Goal: Find contact information: Find contact information

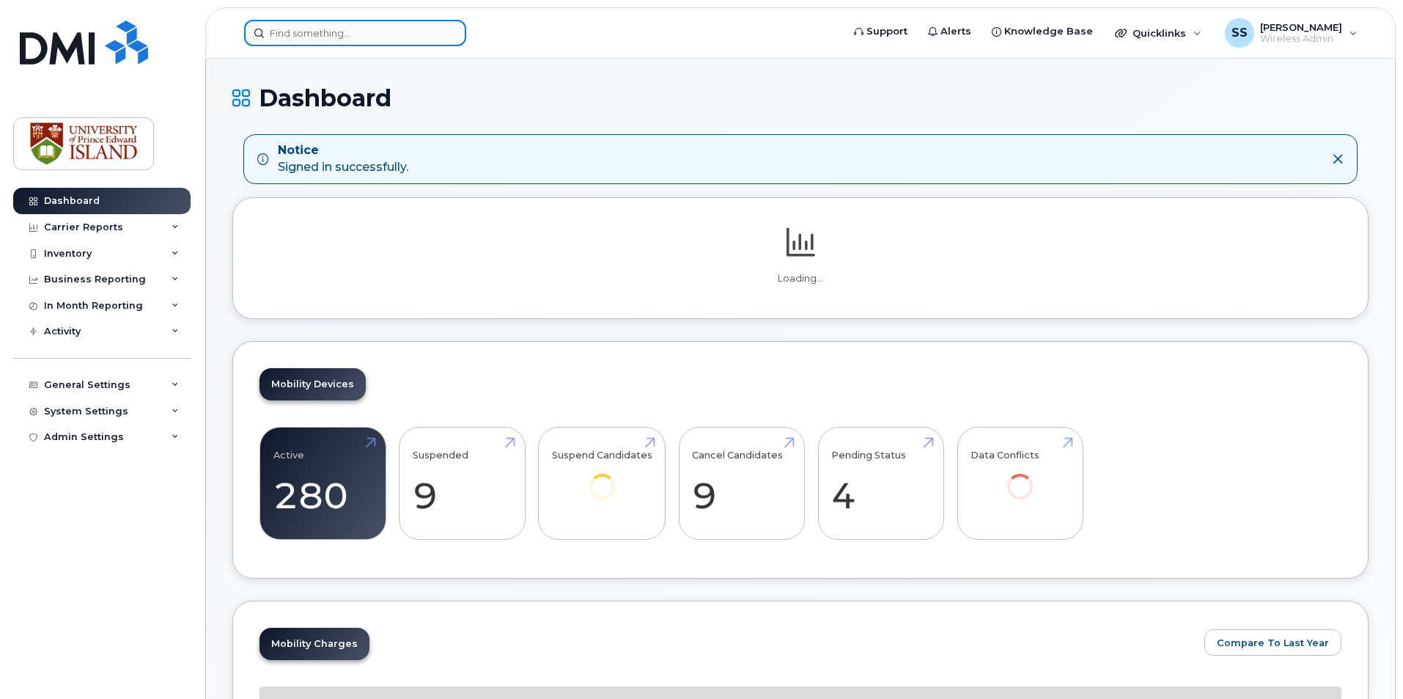
click at [367, 29] on input at bounding box center [355, 33] width 222 height 26
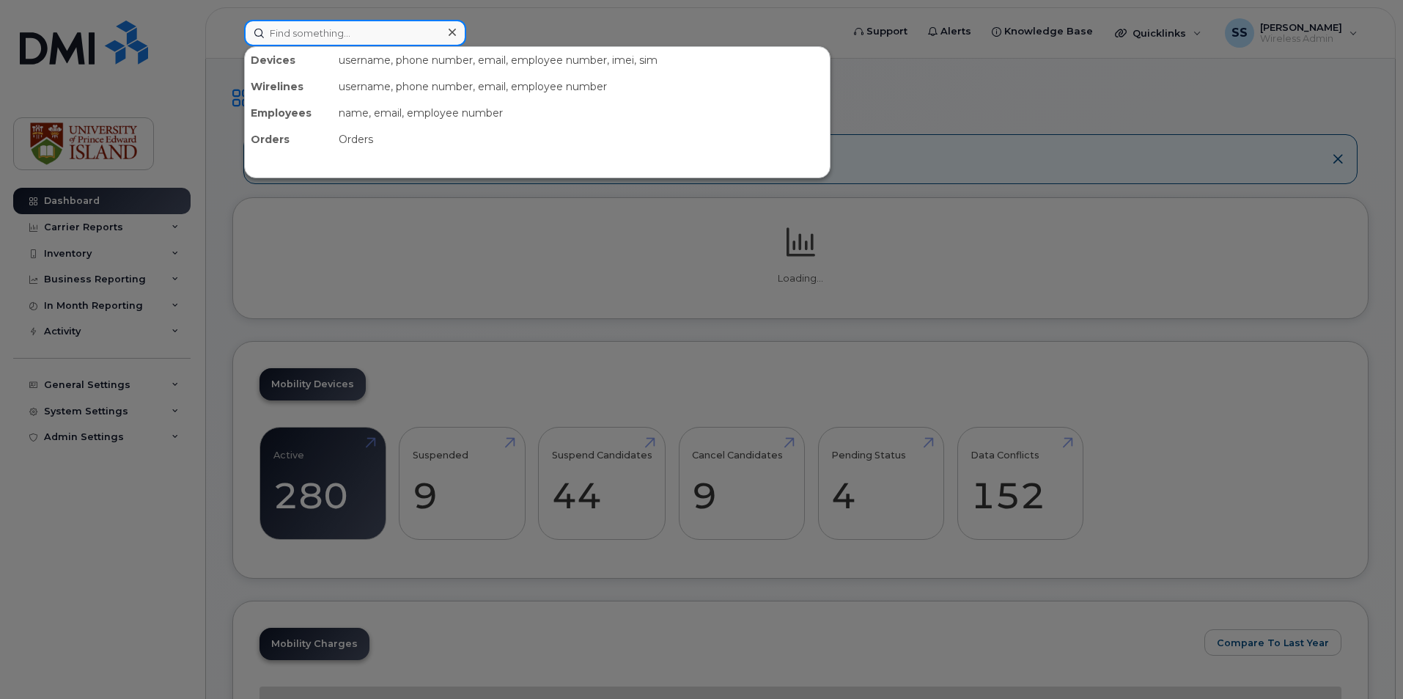
paste input "416-523-4607"
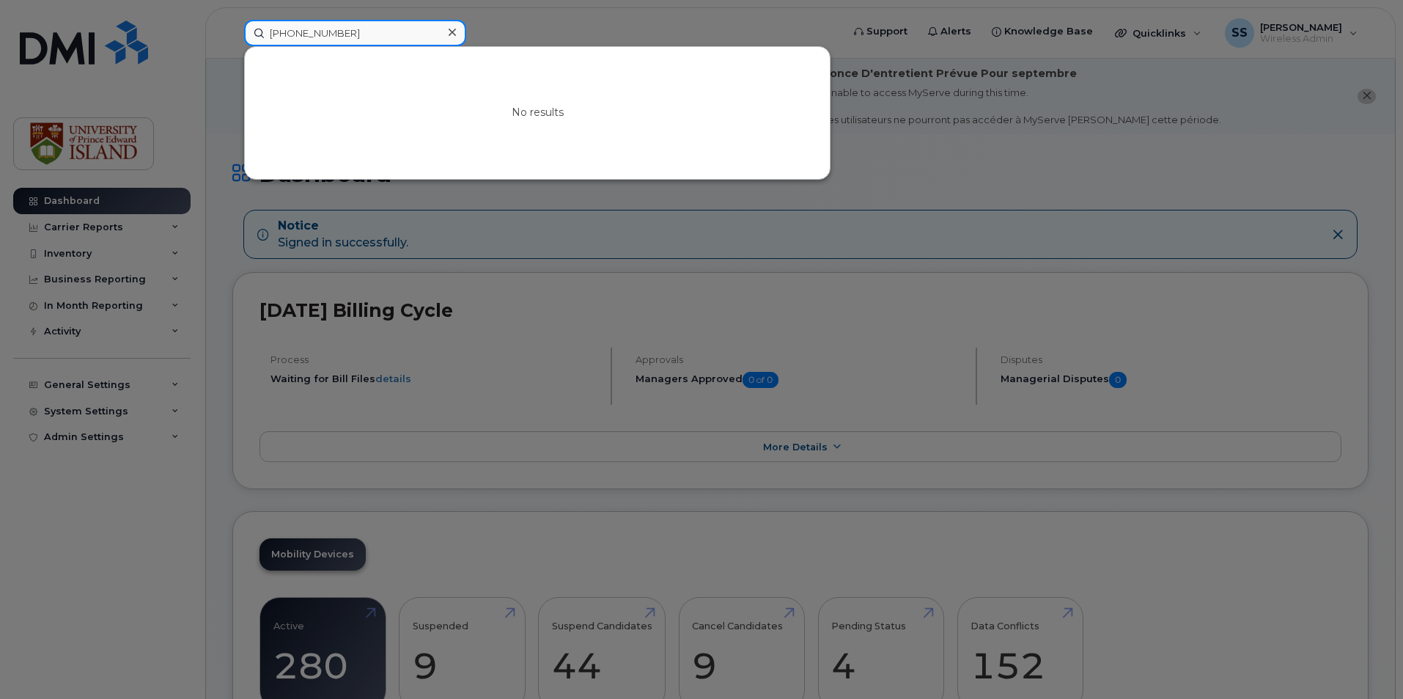
click at [293, 28] on input "416-523-4607" at bounding box center [355, 33] width 222 height 26
click at [313, 28] on input "416523-4607" at bounding box center [355, 33] width 222 height 26
type input "4165234607"
click at [606, 35] on div at bounding box center [701, 349] width 1403 height 699
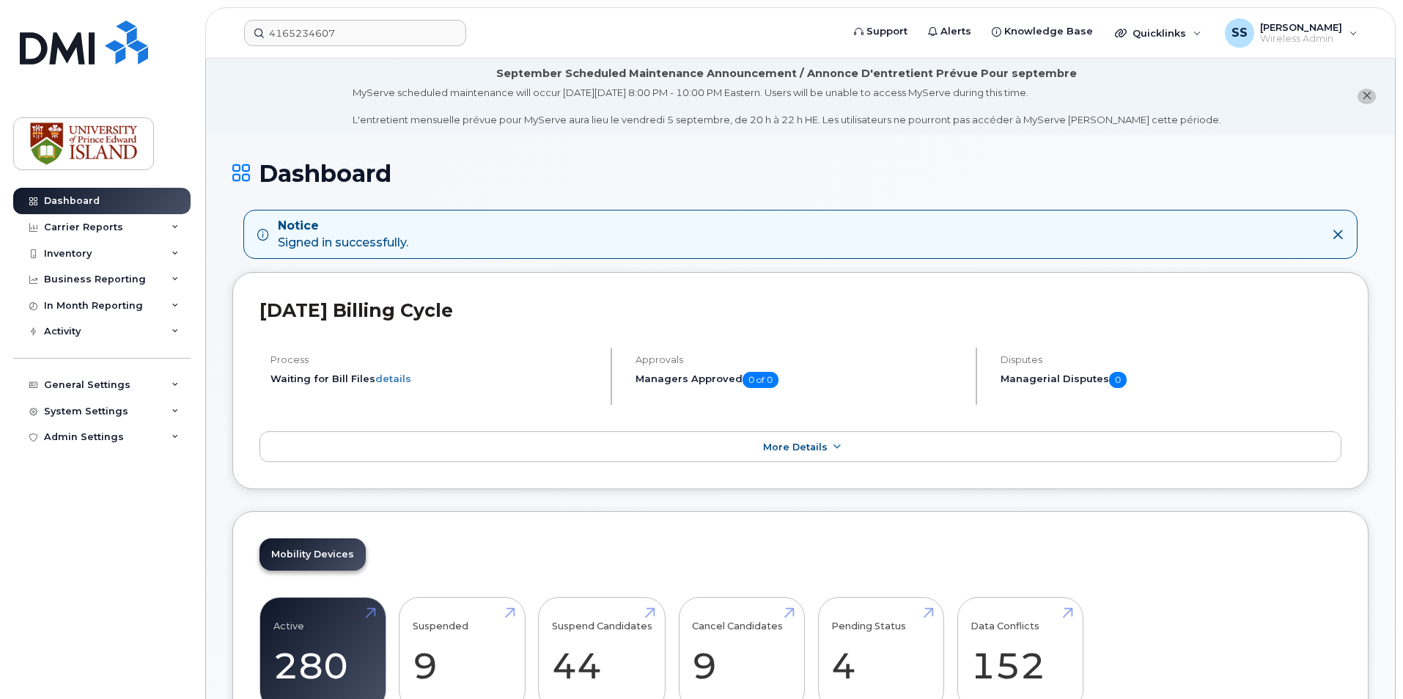
click at [1344, 233] on div "Notice Signed in successfully." at bounding box center [800, 235] width 1114 height 50
click at [1336, 235] on icon at bounding box center [1338, 235] width 12 height 12
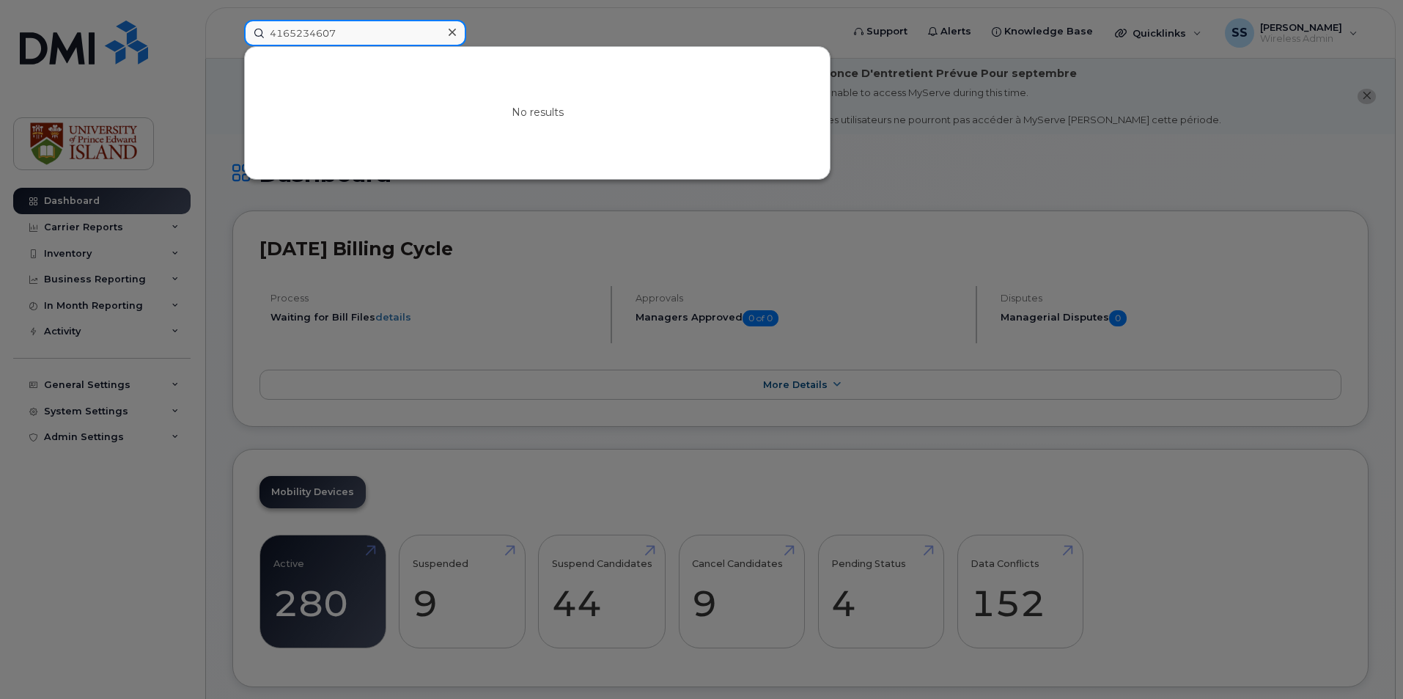
drag, startPoint x: 370, startPoint y: 42, endPoint x: 139, endPoint y: 43, distance: 230.2
click at [232, 43] on div "4165234607 No results" at bounding box center [537, 33] width 611 height 26
click at [345, 26] on input at bounding box center [355, 33] width 222 height 26
paste input "Manish Chad"
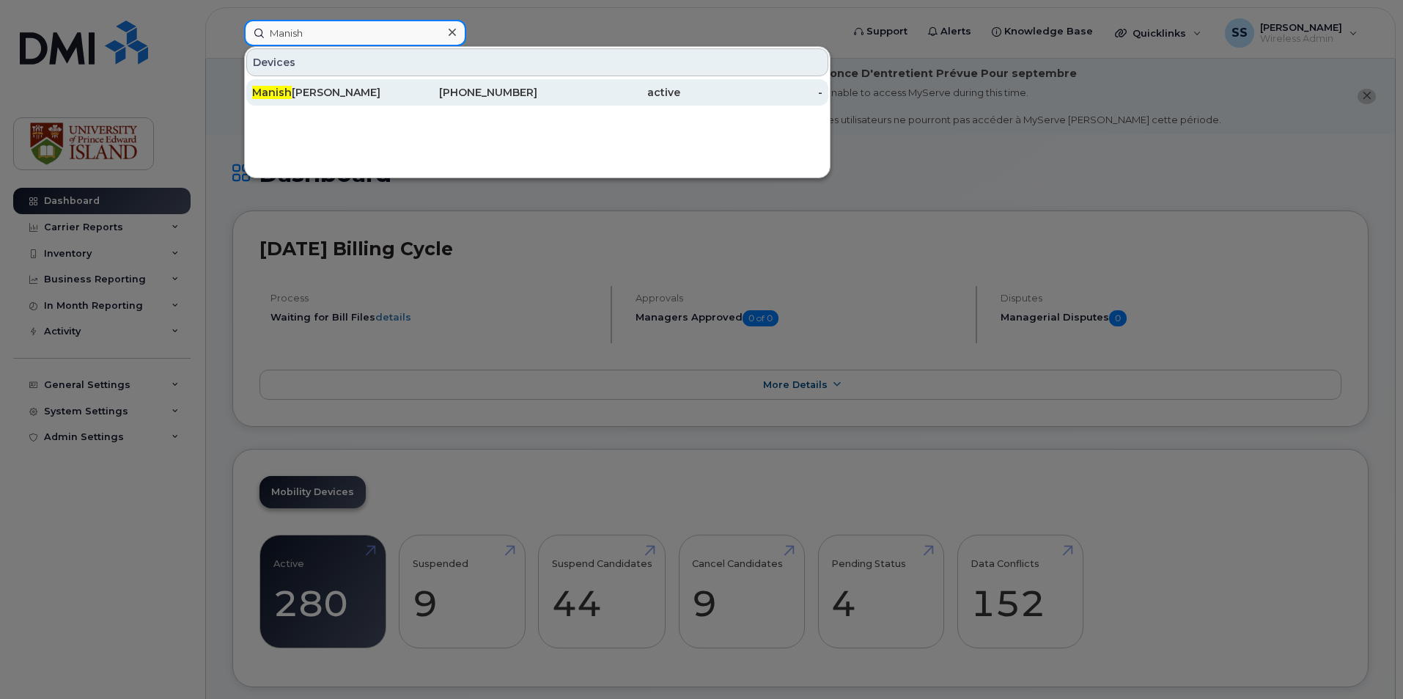
type input "Manish"
click at [361, 95] on div "Manish Chaudhary" at bounding box center [323, 92] width 143 height 15
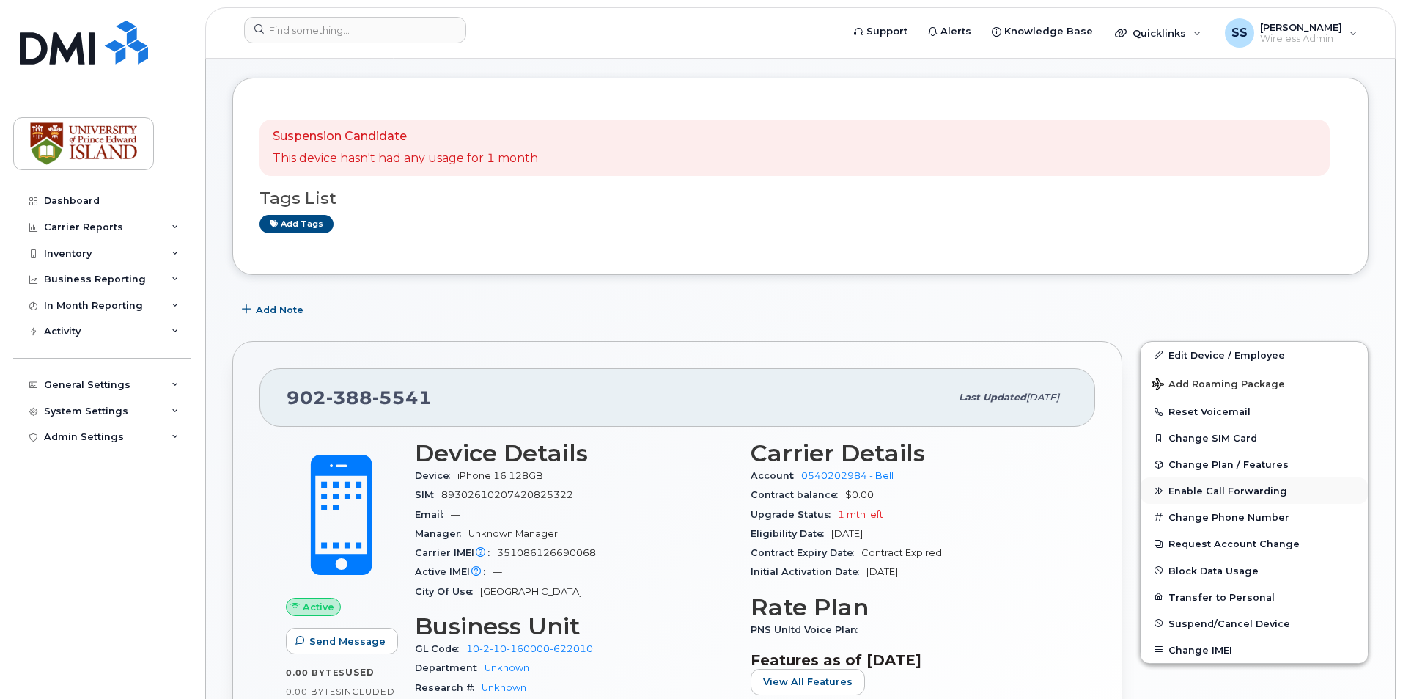
scroll to position [220, 0]
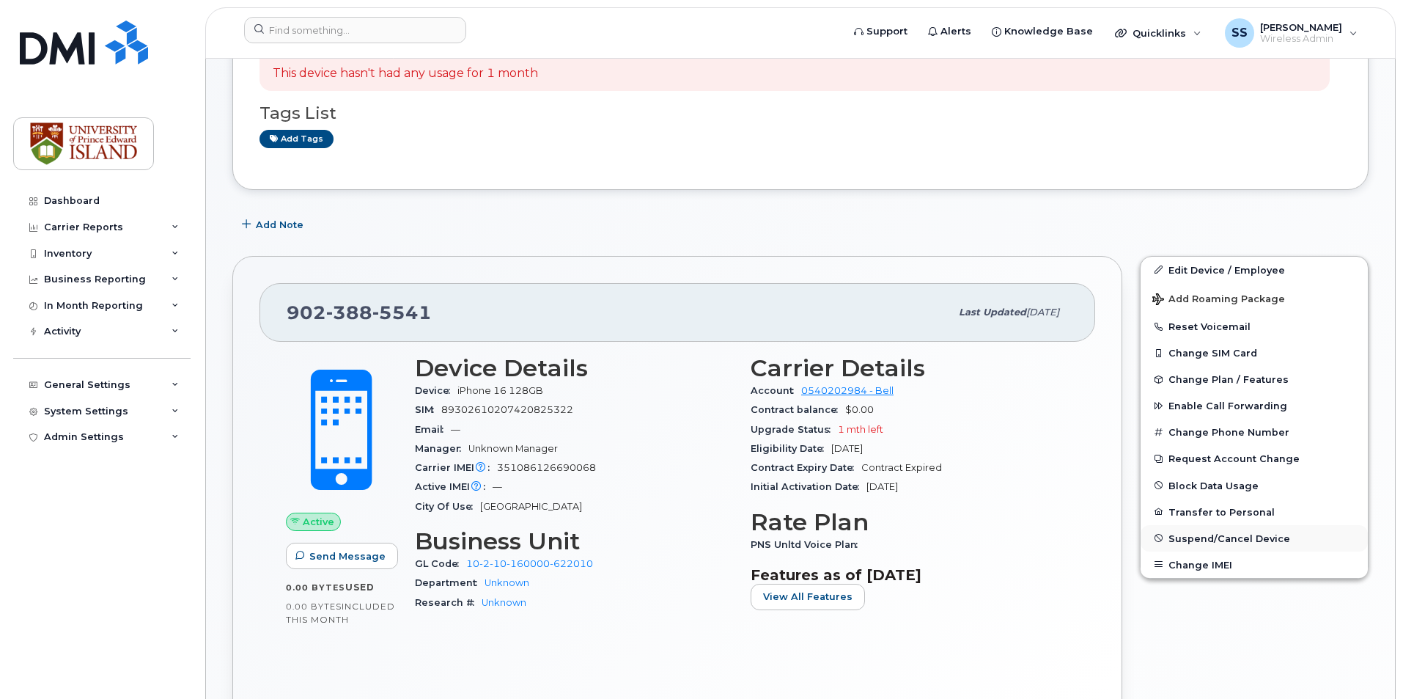
click at [1199, 537] on span "Suspend/Cancel Device" at bounding box center [1230, 537] width 122 height 11
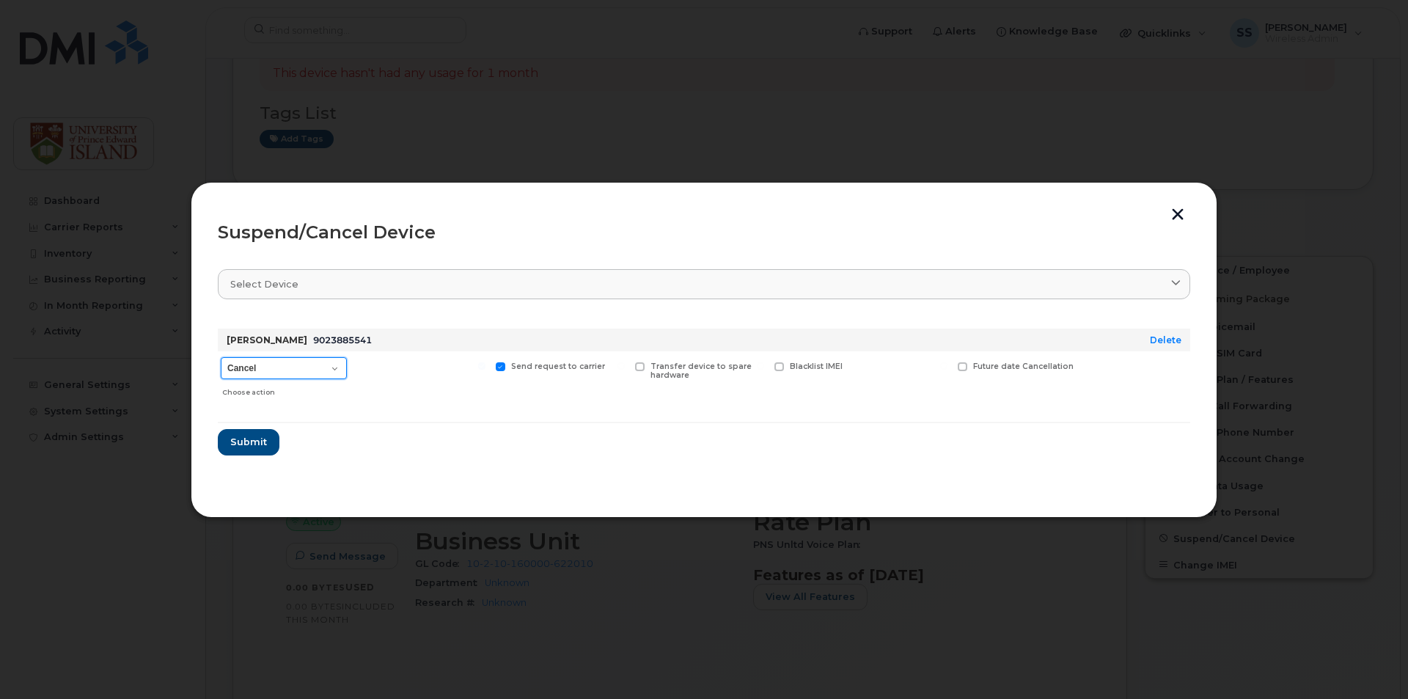
click at [327, 364] on select "Cancel Suspend - Extend Suspension Suspend - Reduced Rate Suspend - Full Rate S…" at bounding box center [284, 368] width 126 height 22
select select "[object Object]"
click at [221, 357] on select "Cancel Suspend - Extend Suspension Suspend - Reduced Rate Suspend - Full Rate S…" at bounding box center [284, 368] width 126 height 22
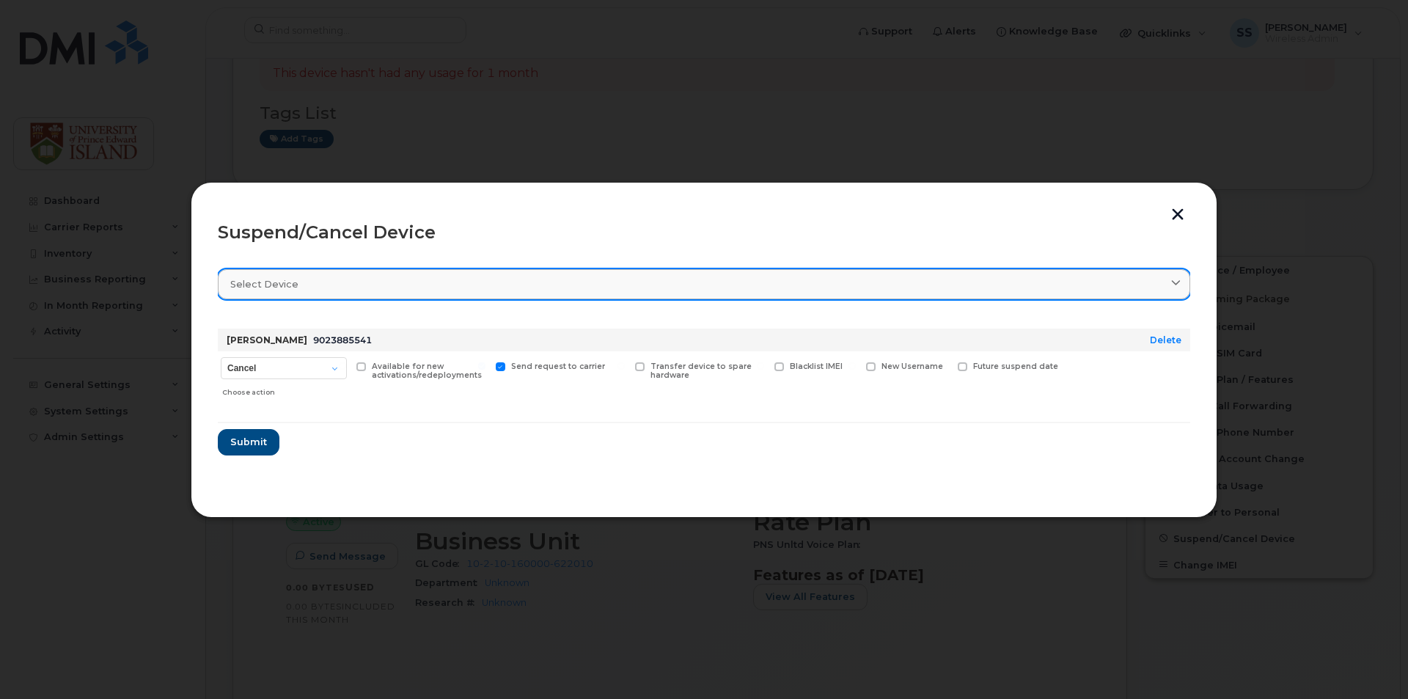
click at [341, 285] on div "Select device" at bounding box center [703, 284] width 947 height 14
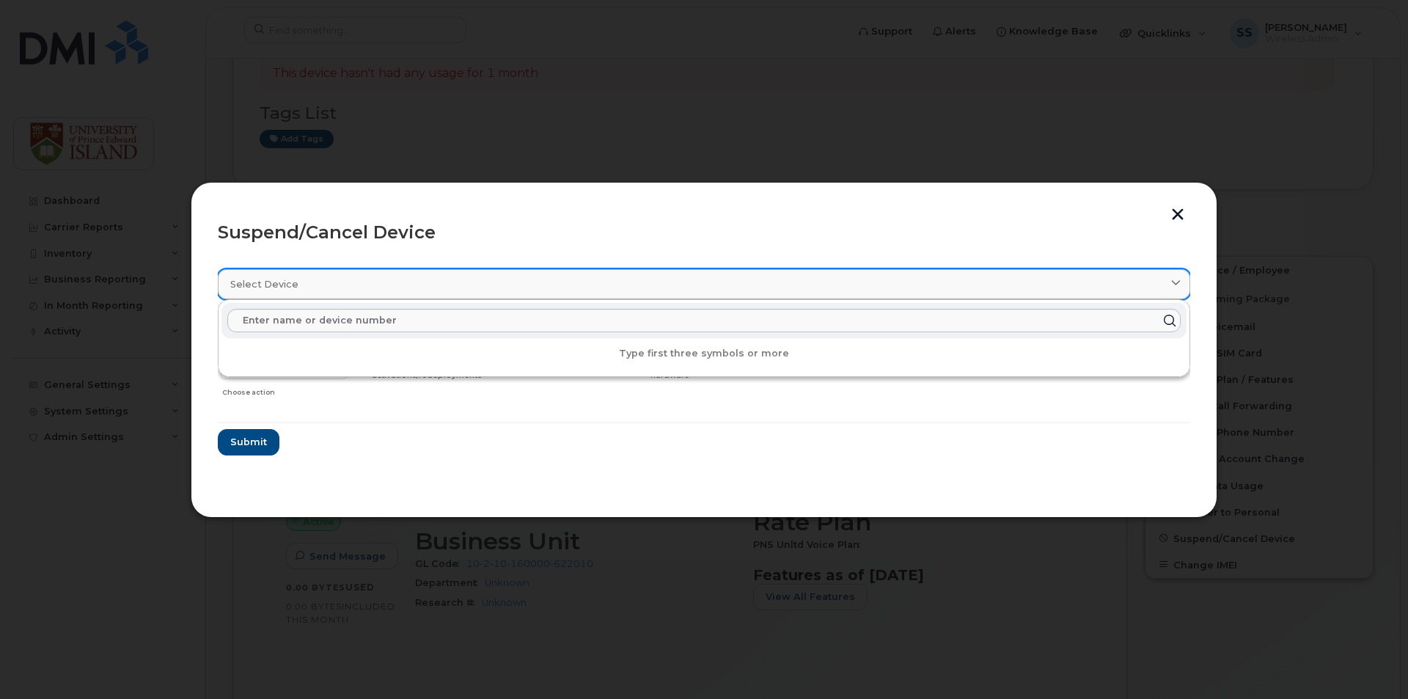
click at [341, 285] on div "Select device" at bounding box center [703, 284] width 947 height 14
click at [391, 244] on header "Suspend/Cancel Device" at bounding box center [704, 232] width 972 height 47
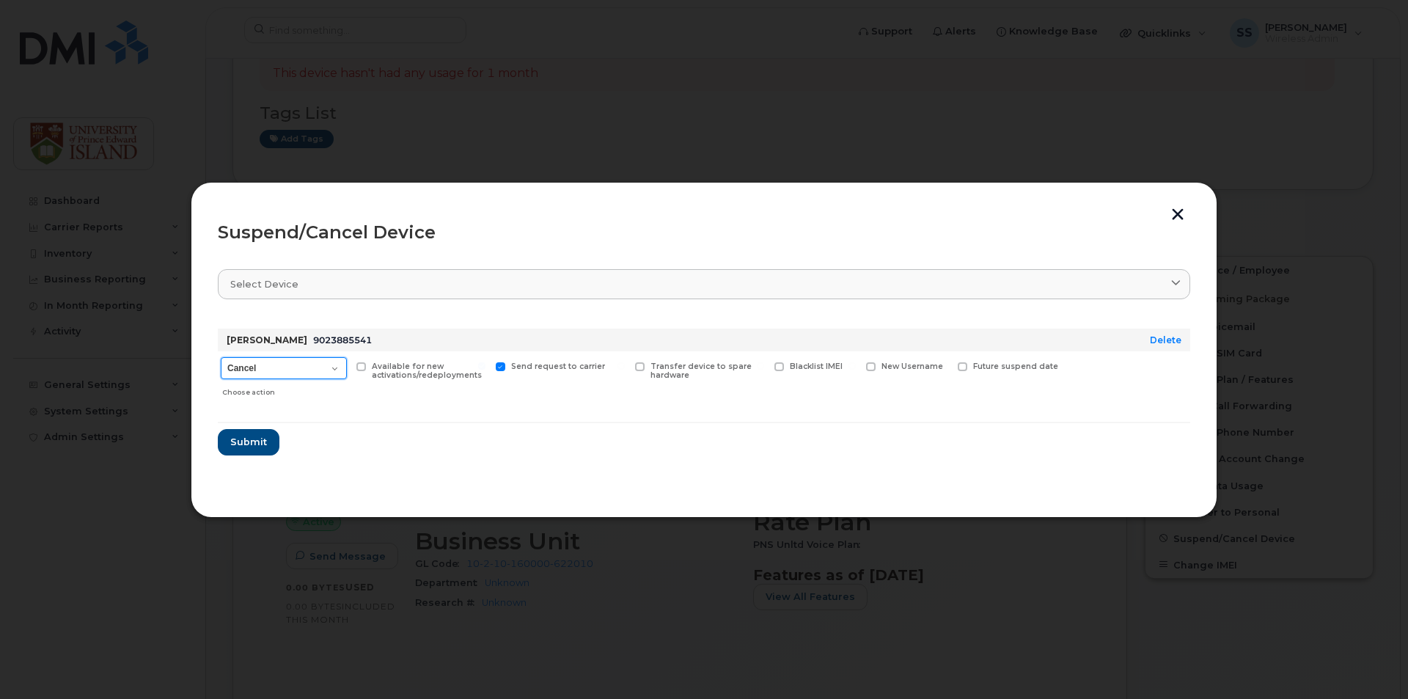
click at [277, 370] on select "Cancel Suspend - Extend Suspension Suspend - Reduced Rate Suspend - Full Rate S…" at bounding box center [284, 368] width 126 height 22
click at [424, 466] on section "Select device Type first three symbols or more [PERSON_NAME] 9023885541 Delete …" at bounding box center [704, 373] width 972 height 235
click at [261, 441] on span "Submit" at bounding box center [247, 442] width 37 height 14
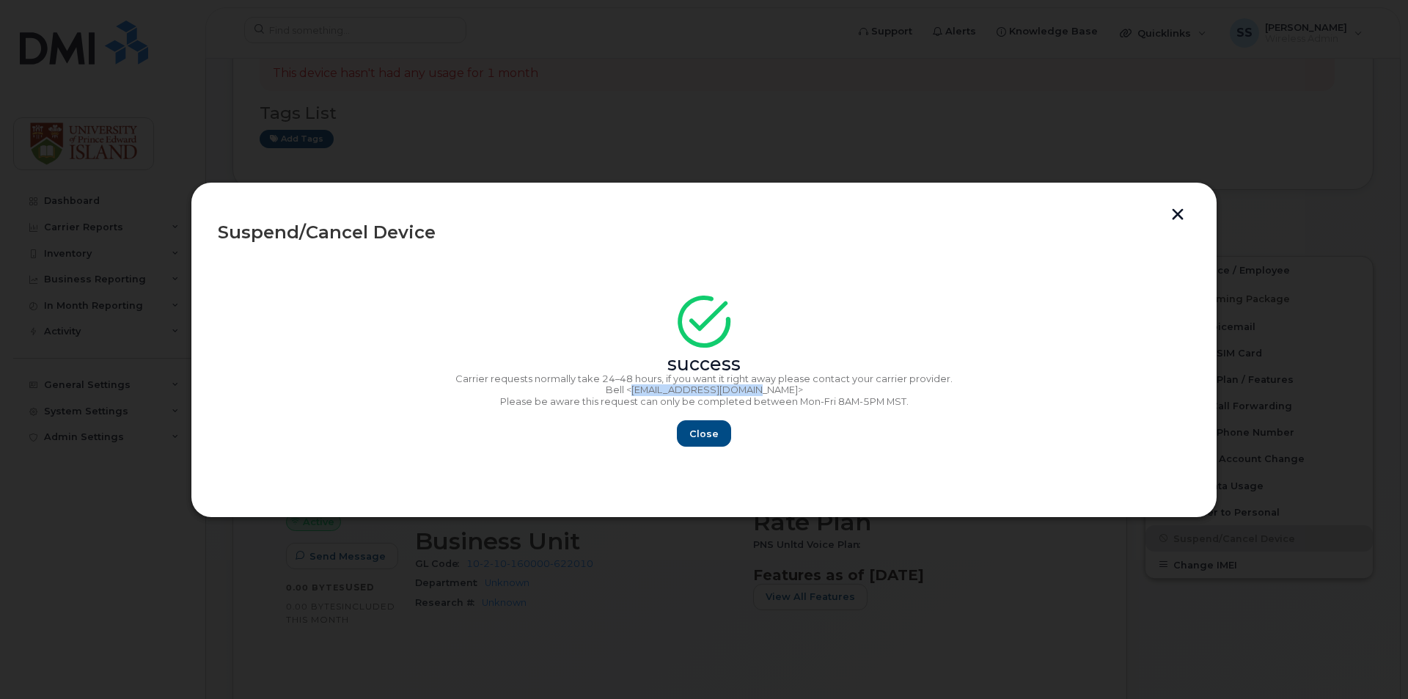
drag, startPoint x: 660, startPoint y: 389, endPoint x: 769, endPoint y: 389, distance: 109.2
click at [769, 396] on p "Bell <[EMAIL_ADDRESS][DOMAIN_NAME]>" at bounding box center [704, 402] width 972 height 12
copy p "[EMAIL_ADDRESS][DOMAIN_NAME]"
click at [529, 100] on div at bounding box center [704, 349] width 1408 height 699
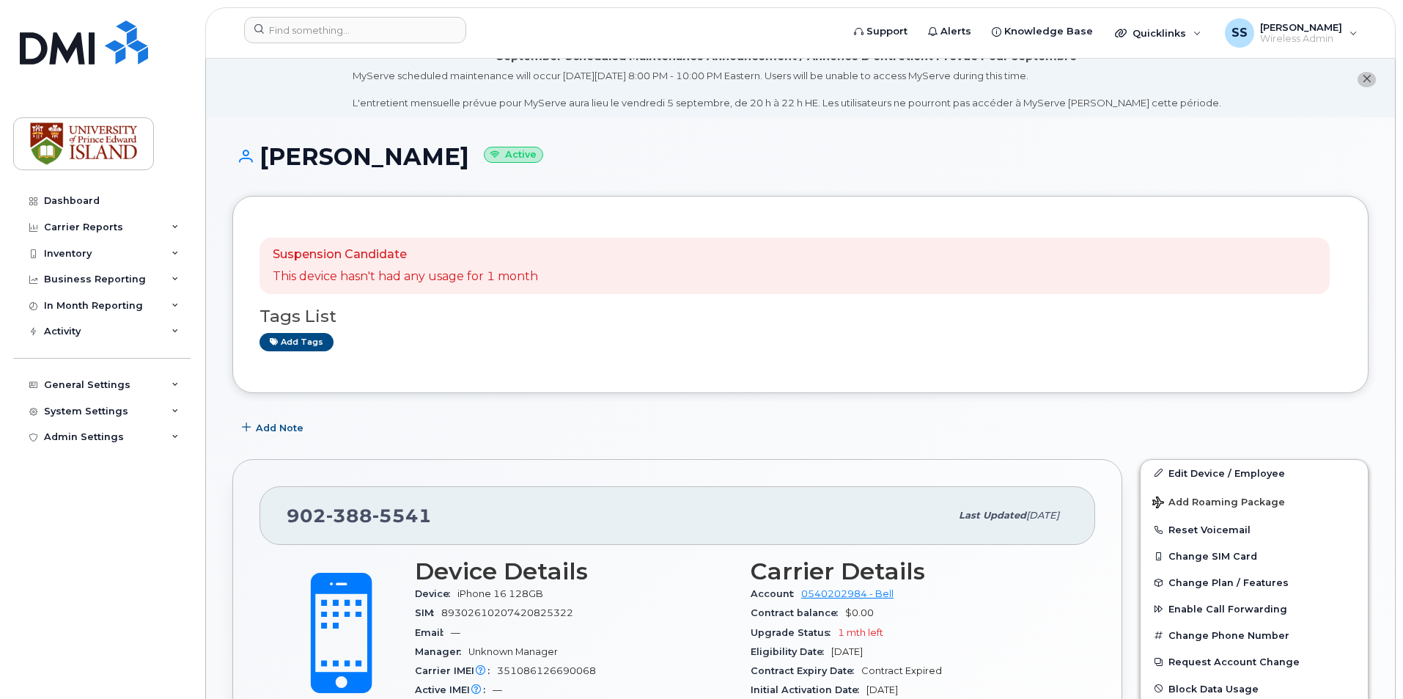
scroll to position [0, 0]
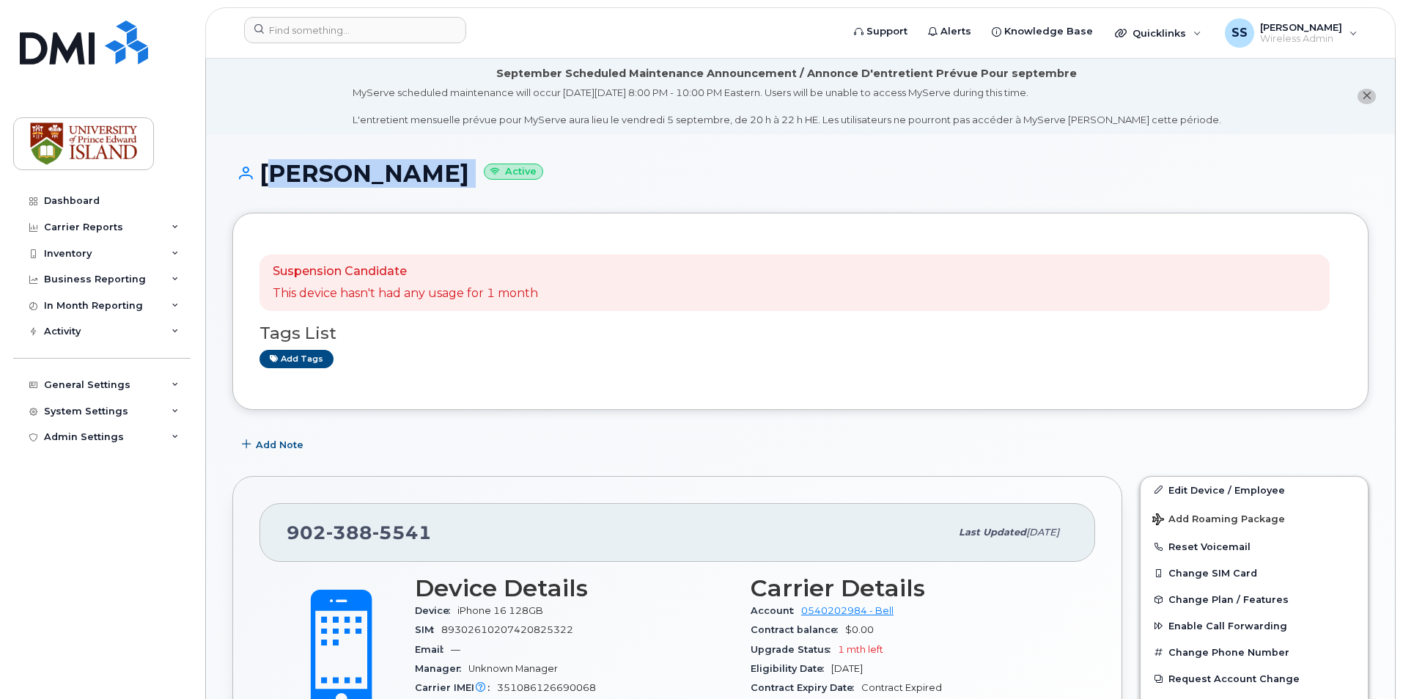
drag, startPoint x: 261, startPoint y: 171, endPoint x: 498, endPoint y: 169, distance: 236.8
click at [498, 169] on h1 "[PERSON_NAME] Active" at bounding box center [800, 174] width 1136 height 26
copy h1 "[PERSON_NAME]"
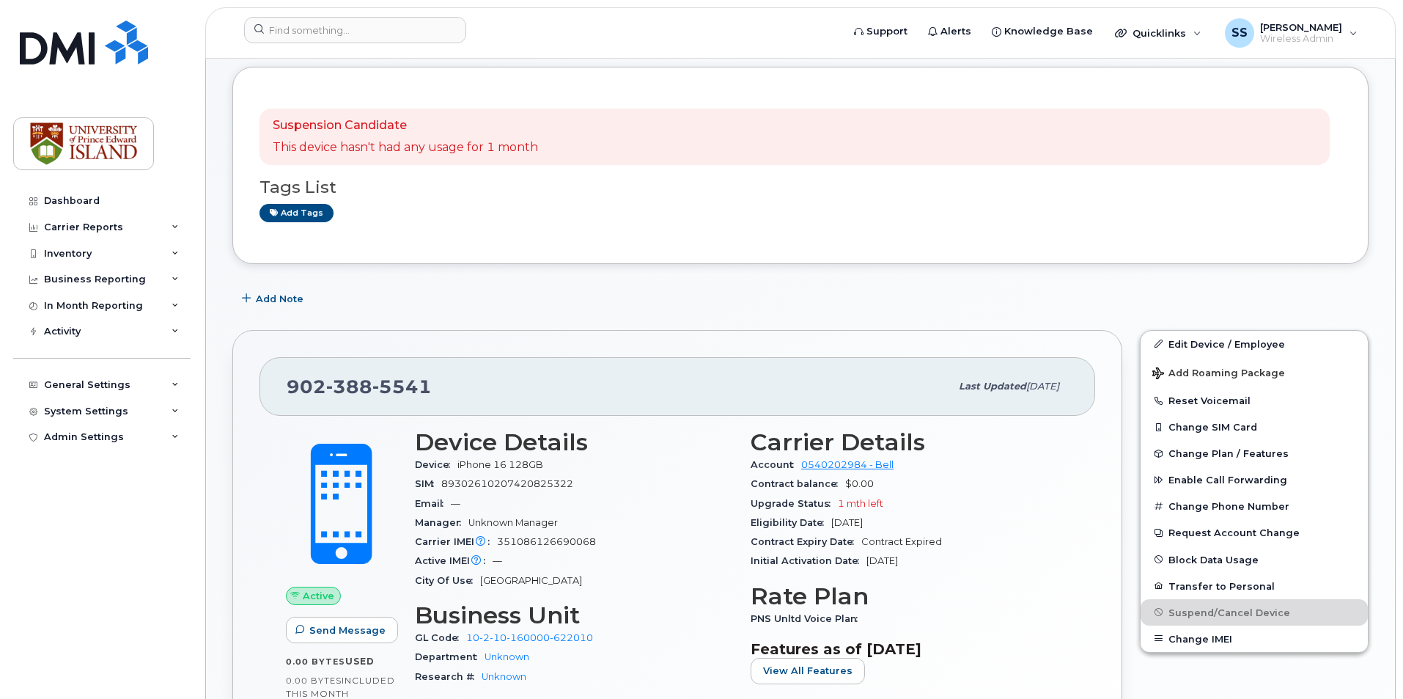
scroll to position [147, 0]
drag, startPoint x: 436, startPoint y: 394, endPoint x: 257, endPoint y: 388, distance: 179.0
click at [257, 388] on div "[PHONE_NUMBER] Last updated [DATE] Active Send Message 0.00 Bytes  used 0.00 By…" at bounding box center [677, 563] width 890 height 469
copy span "[PHONE_NUMBER]"
